Goal: Transaction & Acquisition: Purchase product/service

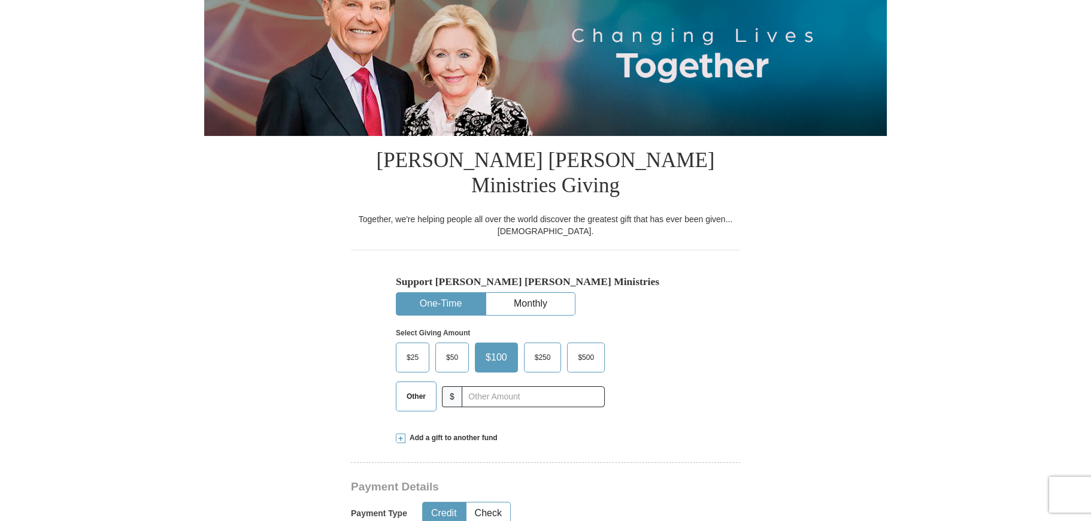
scroll to position [180, 0]
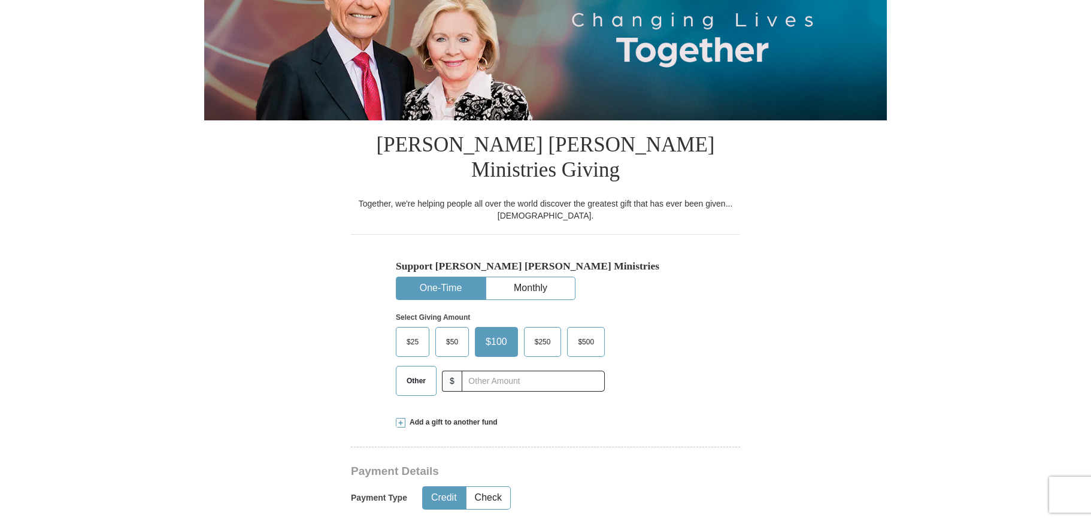
click at [447, 333] on span "$50" at bounding box center [452, 342] width 24 height 18
click at [0, 0] on input "$50" at bounding box center [0, 0] width 0 height 0
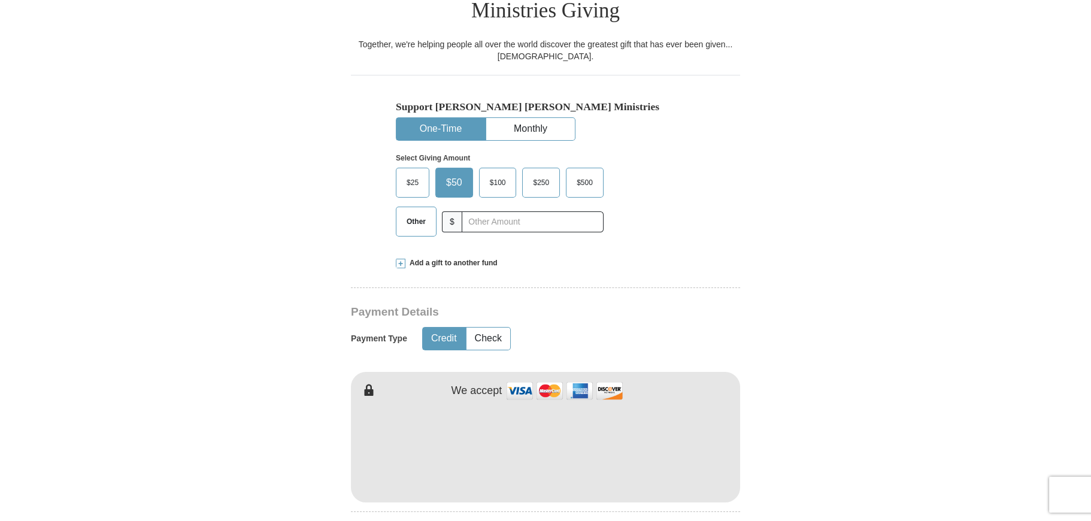
scroll to position [359, 0]
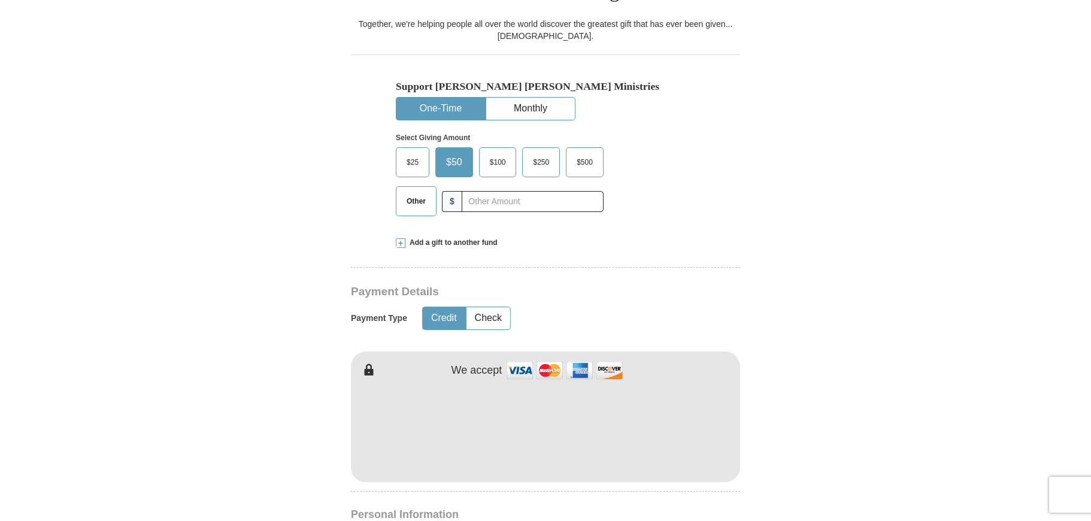
type input "[PERSON_NAME]"
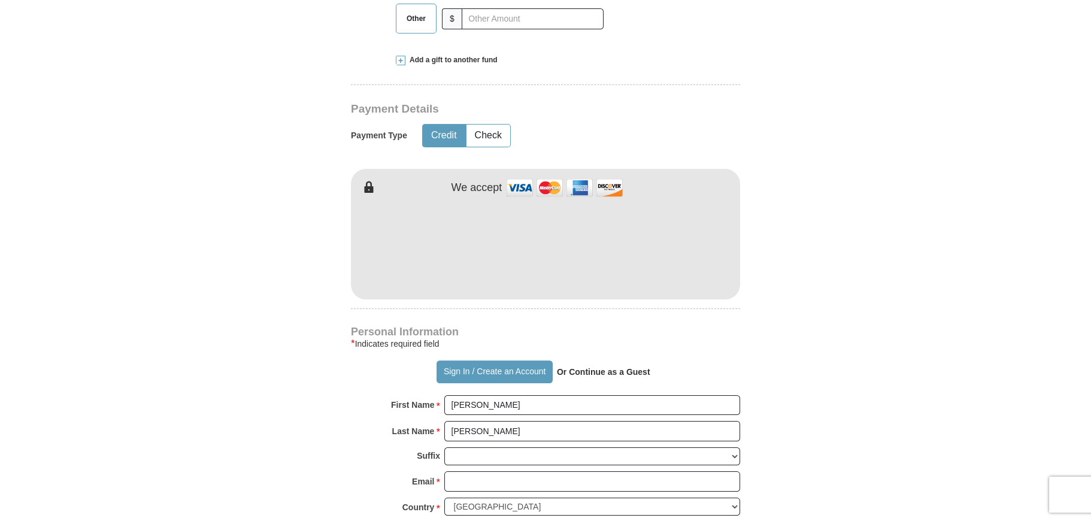
scroll to position [599, 0]
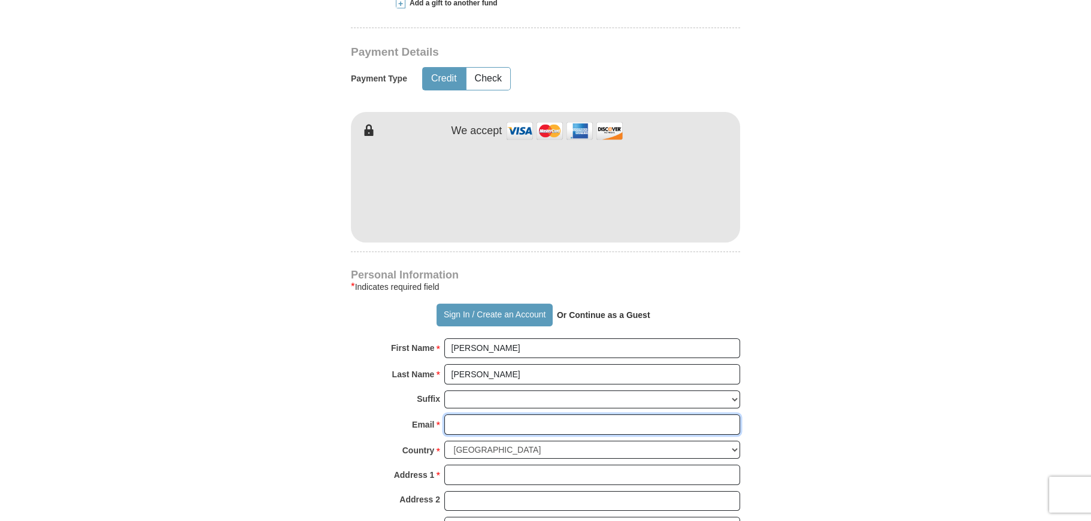
click at [457, 414] on input "Email *" at bounding box center [592, 424] width 296 height 20
type input "[EMAIL_ADDRESS][DOMAIN_NAME]"
type input "[STREET_ADDRESS]"
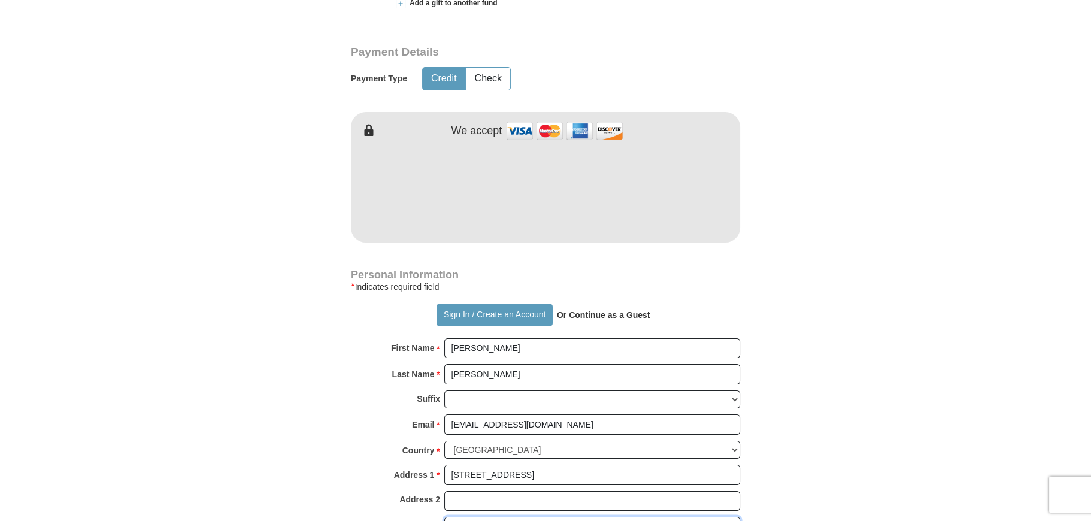
type input "[GEOGRAPHIC_DATA]"
select select "FL"
type input "33186"
type input "7862661945"
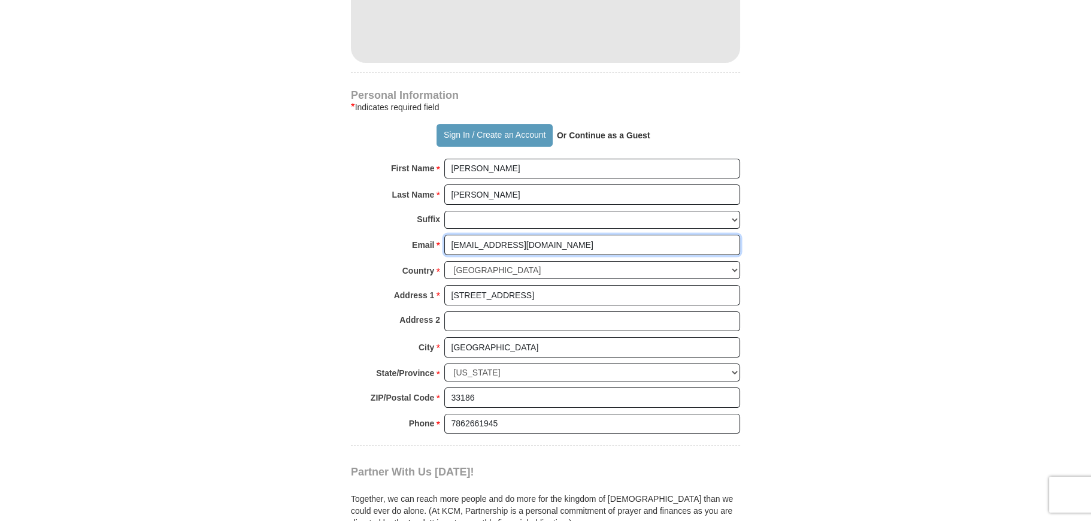
scroll to position [1078, 0]
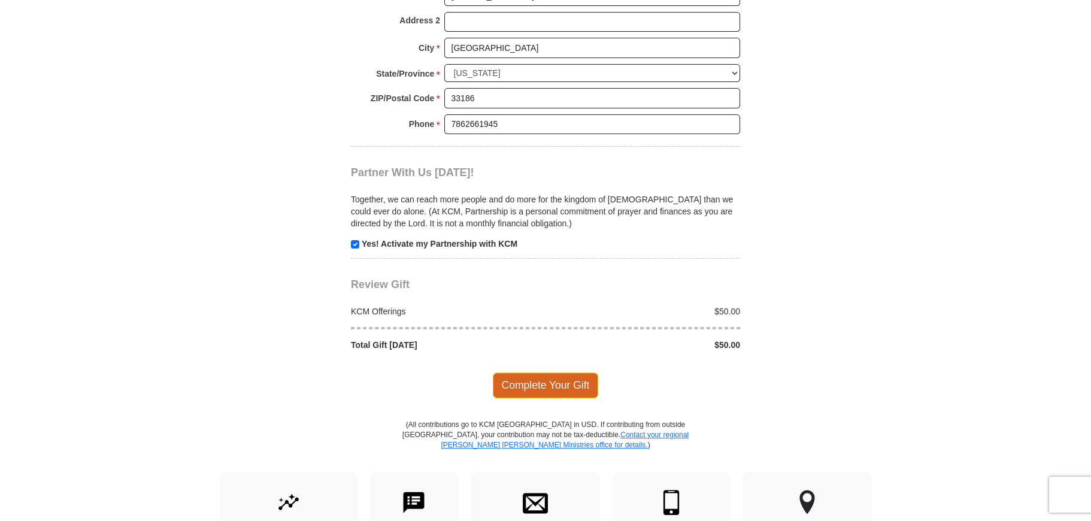
click at [570, 372] on span "Complete Your Gift" at bounding box center [546, 384] width 106 height 25
